Goal: Information Seeking & Learning: Understand process/instructions

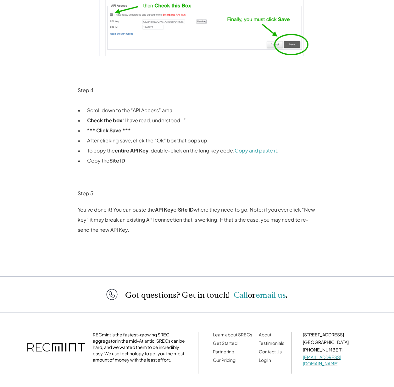
scroll to position [732, 0]
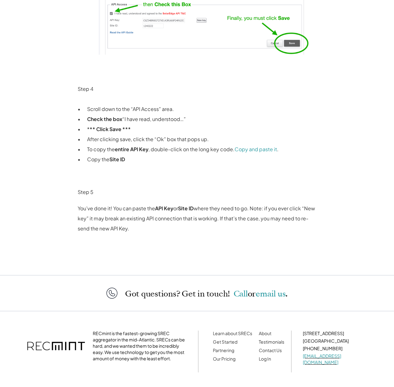
click at [155, 207] on p "You’ve done it! You can paste the API Key or Site ID where they need to go. Not…" at bounding box center [197, 219] width 239 height 30
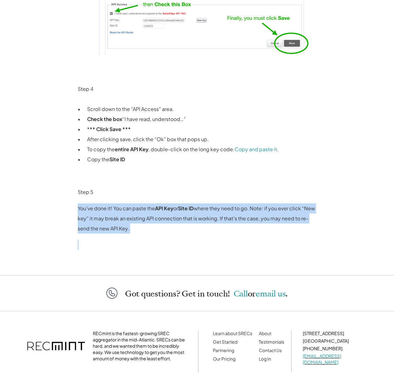
click at [155, 207] on p "You’ve done it! You can paste the API Key or Site ID where they need to go. Not…" at bounding box center [197, 219] width 239 height 30
click at [219, 214] on p "You’ve done it! You can paste the API Key or Site ID where they need to go. Not…" at bounding box center [197, 219] width 239 height 30
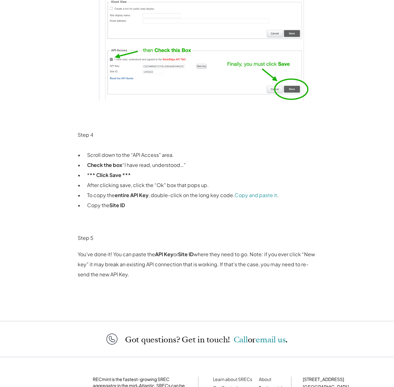
scroll to position [641, 0]
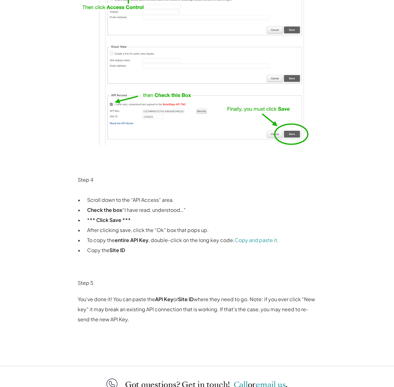
click at [182, 184] on p "Step 4" at bounding box center [197, 180] width 239 height 10
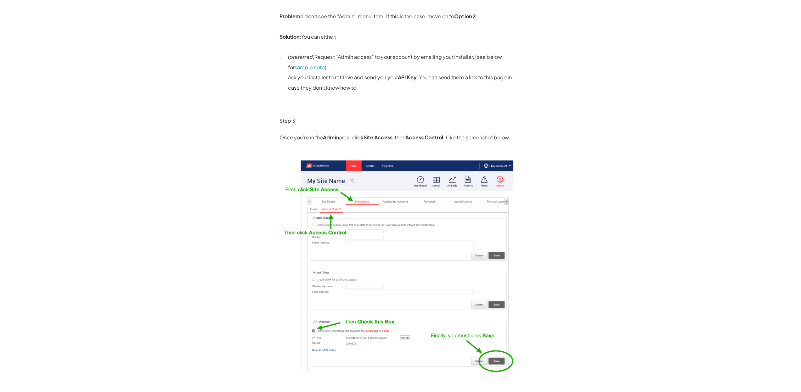
scroll to position [267, 0]
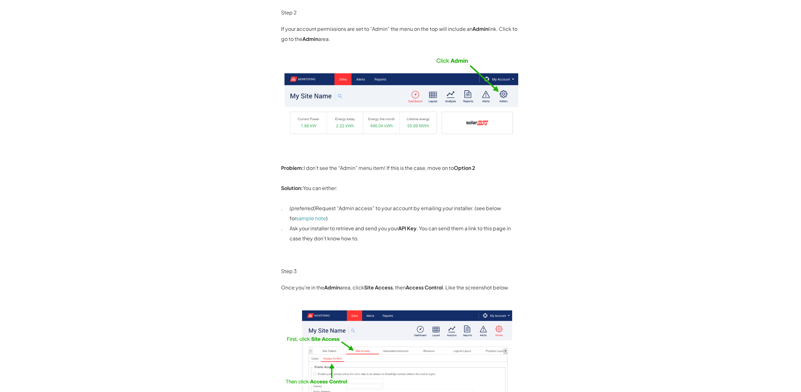
click at [394, 96] on img at bounding box center [400, 97] width 239 height 86
click at [394, 95] on img at bounding box center [400, 97] width 239 height 86
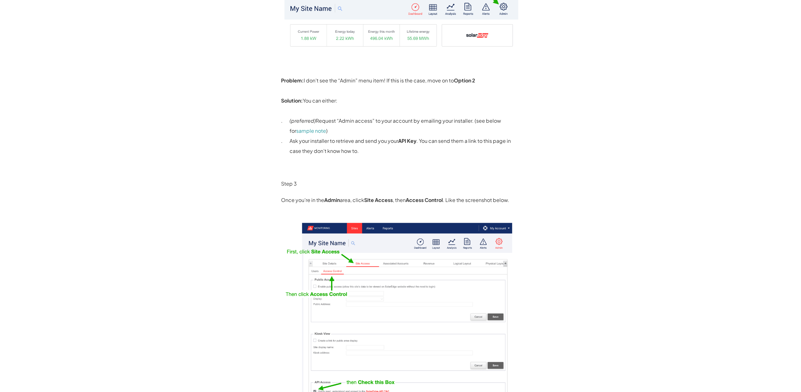
scroll to position [356, 0]
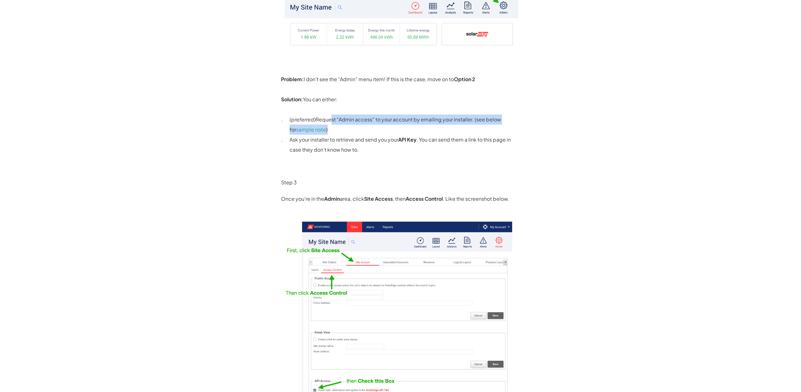
click at [329, 122] on p "(preferred) Request “Admin access” to your account by emailing your installer. …" at bounding box center [404, 125] width 231 height 20
click at [330, 121] on p "(preferred) Request “Admin access” to your account by emailing your installer. …" at bounding box center [404, 125] width 231 height 20
click at [350, 124] on p "(preferred) Request “Admin access” to your account by emailing your installer. …" at bounding box center [404, 125] width 231 height 20
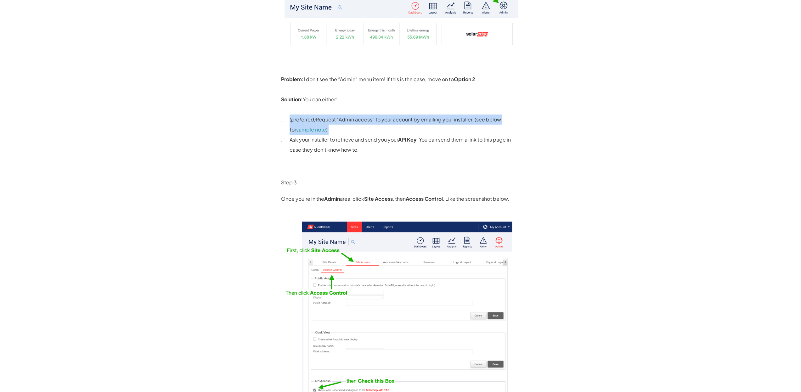
click at [350, 124] on p "(preferred) Request “Admin access” to your account by emailing your installer. …" at bounding box center [404, 125] width 231 height 20
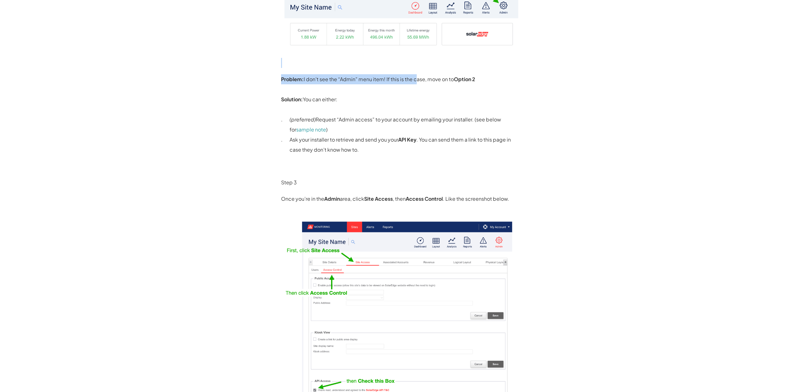
drag, startPoint x: 330, startPoint y: 71, endPoint x: 433, endPoint y: 77, distance: 103.0
click at [394, 77] on div "So you’ve been asked to get your SolarEdge API Details: your Site ID and API Ke…" at bounding box center [400, 183] width 239 height 888
drag, startPoint x: 468, startPoint y: 76, endPoint x: 508, endPoint y: 84, distance: 40.8
click at [394, 76] on strong "Option 2" at bounding box center [464, 79] width 21 height 7
drag, startPoint x: 517, startPoint y: 83, endPoint x: 271, endPoint y: 81, distance: 245.7
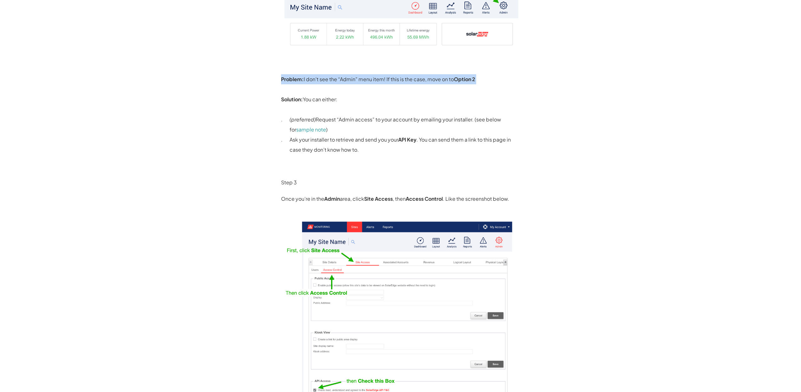
click at [271, 81] on div "For Homeowners For Installers About Get Started Log In How to Get your SolarEdg…" at bounding box center [400, 218] width 801 height 1148
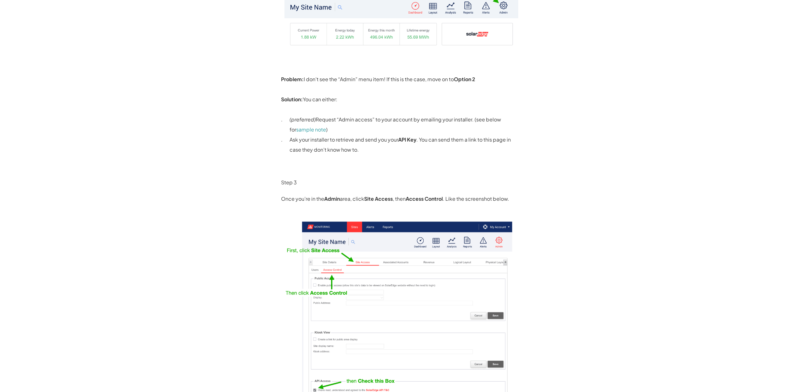
click at [356, 127] on p "(preferred) Request “Admin access” to your account by emailing your installer. …" at bounding box center [404, 125] width 231 height 20
click at [388, 126] on p "(preferred) Request “Admin access” to your account by emailing your installer. …" at bounding box center [404, 125] width 231 height 20
click at [394, 118] on p "(preferred) Request “Admin access” to your account by emailing your installer. …" at bounding box center [404, 125] width 231 height 20
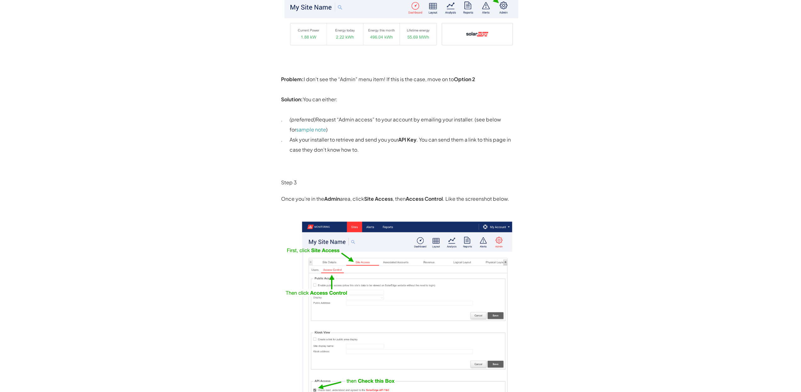
click at [336, 135] on p "Ask your installer to retrieve and send you your API Key . You can send them a …" at bounding box center [404, 145] width 231 height 20
click at [315, 131] on link "sample note" at bounding box center [311, 129] width 30 height 7
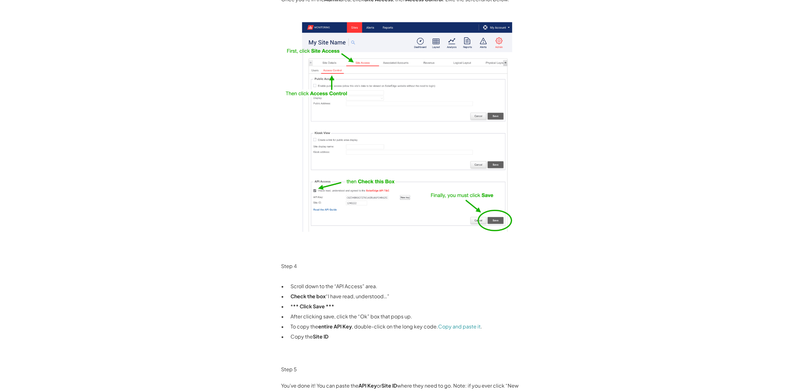
scroll to position [420, 0]
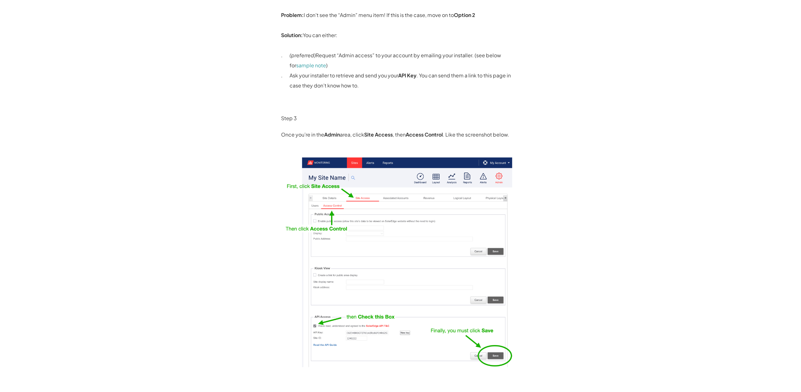
click at [53, 1] on div "For Homeowners For Installers About Get Started Log In How to Get your SolarEdg…" at bounding box center [400, 154] width 801 height 1148
click at [340, 130] on p "Once you’re in the Admin area, click Site Access , then Access Control . Like t…" at bounding box center [400, 135] width 239 height 10
click at [334, 133] on strong "Admin" at bounding box center [332, 134] width 16 height 7
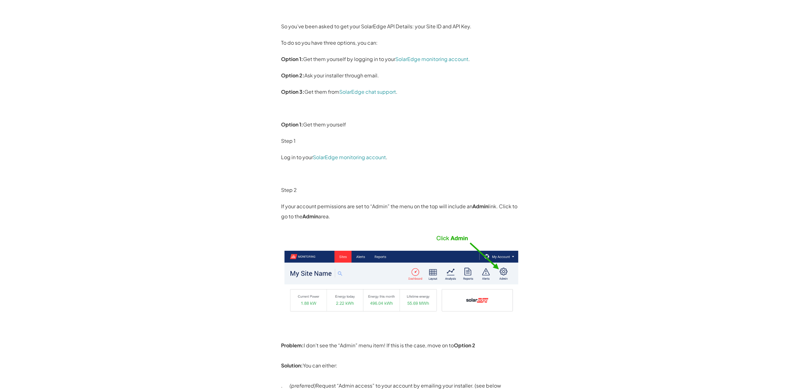
scroll to position [88, 0]
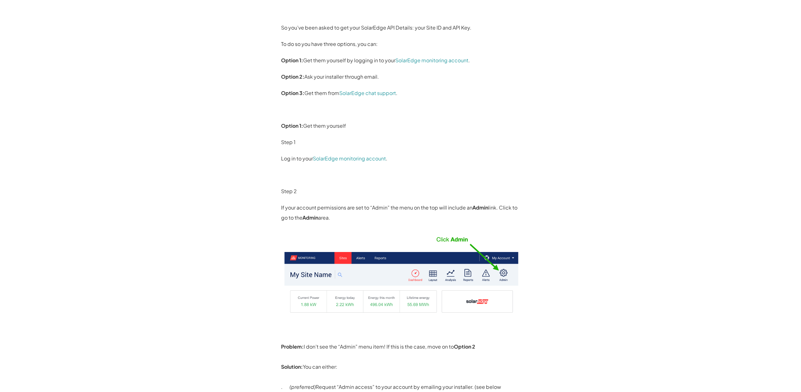
drag, startPoint x: 420, startPoint y: 152, endPoint x: 299, endPoint y: 145, distance: 121.3
click at [301, 146] on p "Step 1" at bounding box center [400, 142] width 239 height 10
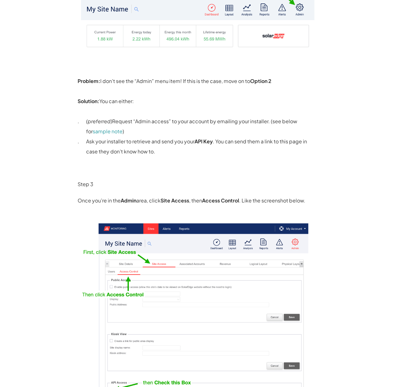
scroll to position [483, 0]
